Goal: Transaction & Acquisition: Purchase product/service

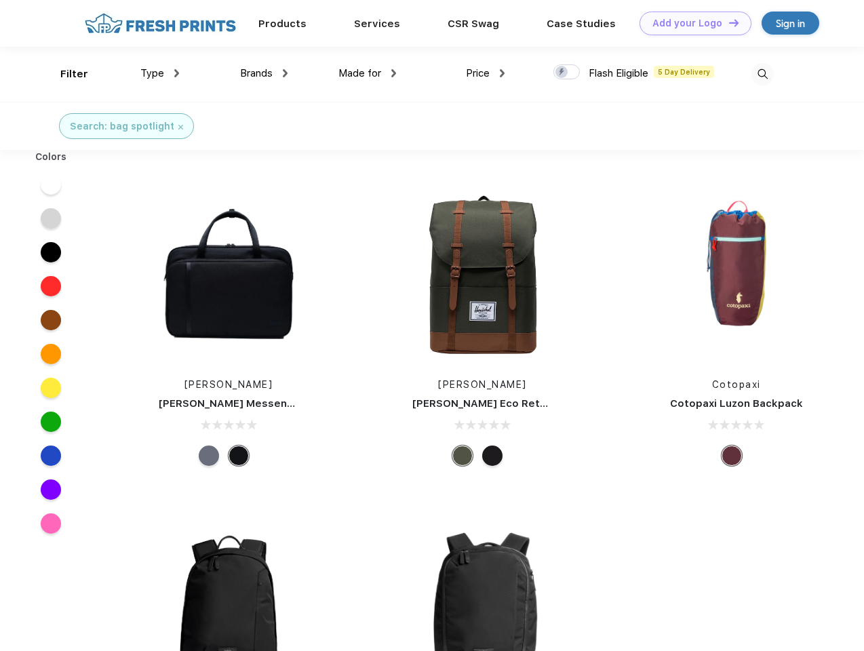
click at [690, 23] on link "Add your Logo Design Tool" at bounding box center [695, 24] width 112 height 24
click at [65, 74] on div "Filter" at bounding box center [74, 74] width 28 height 16
click at [160, 73] on span "Type" at bounding box center [152, 73] width 24 height 12
click at [264, 73] on span "Brands" at bounding box center [256, 73] width 33 height 12
click at [367, 73] on span "Made for" at bounding box center [359, 73] width 43 height 12
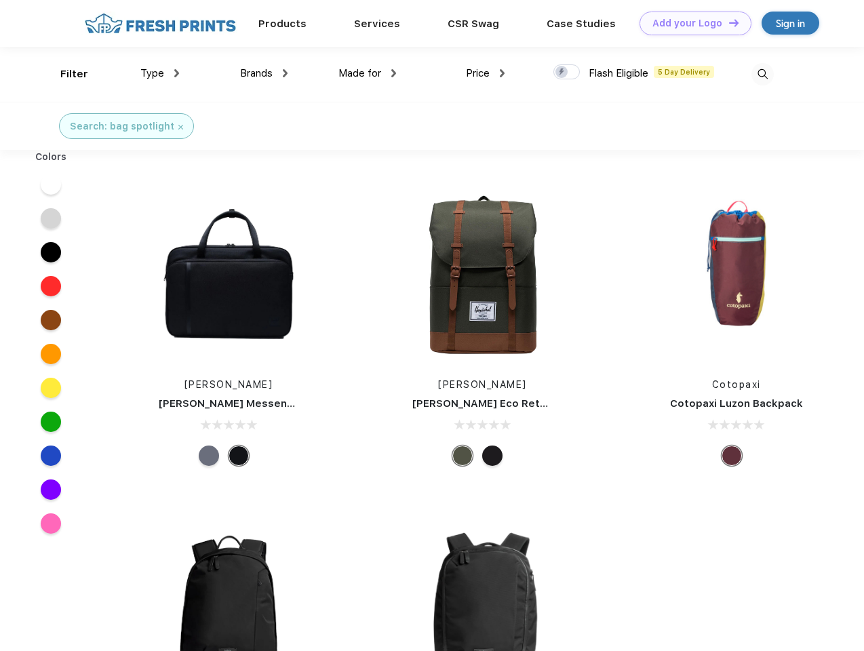
click at [485, 73] on span "Price" at bounding box center [478, 73] width 24 height 12
click at [567, 73] on div at bounding box center [566, 71] width 26 height 15
click at [562, 73] on input "checkbox" at bounding box center [557, 68] width 9 height 9
click at [762, 74] on img at bounding box center [762, 74] width 22 height 22
click at [51, 184] on div at bounding box center [51, 184] width 52 height 34
